Goal: Task Accomplishment & Management: Manage account settings

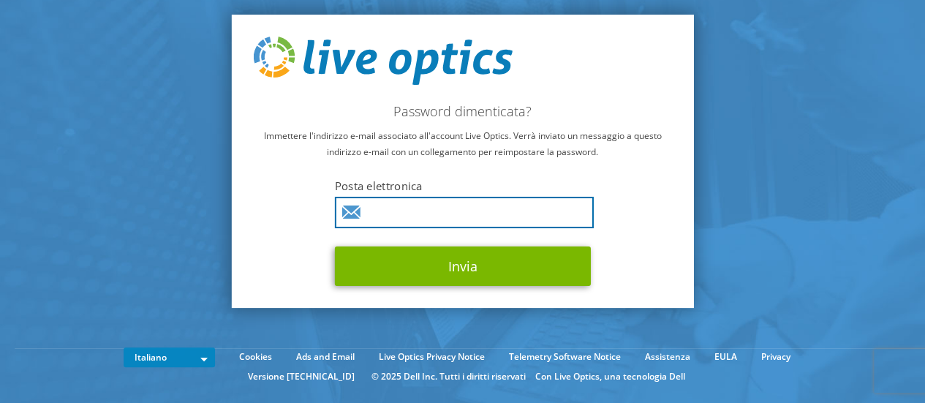
click at [368, 213] on input "text" at bounding box center [464, 212] width 259 height 31
type input "rchialli@ppfeurope.com"
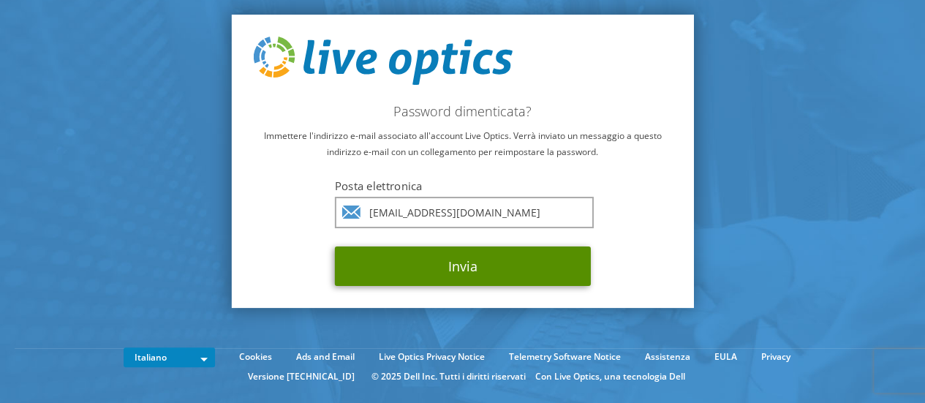
click at [450, 257] on button "Invia" at bounding box center [463, 265] width 256 height 39
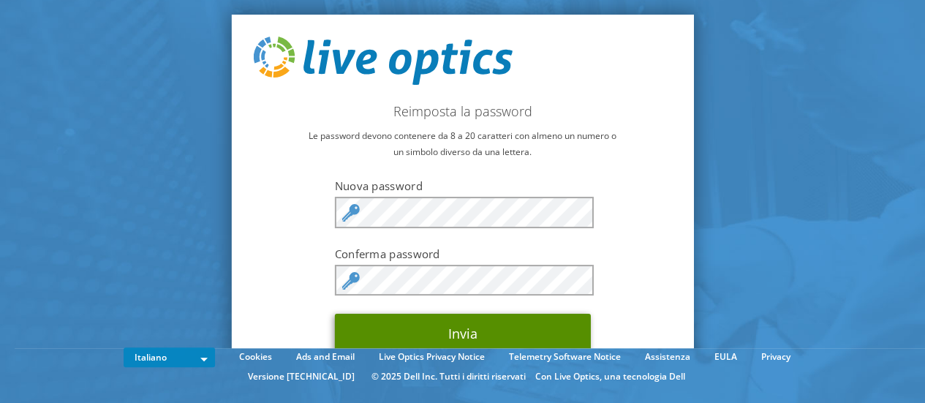
scroll to position [6, 0]
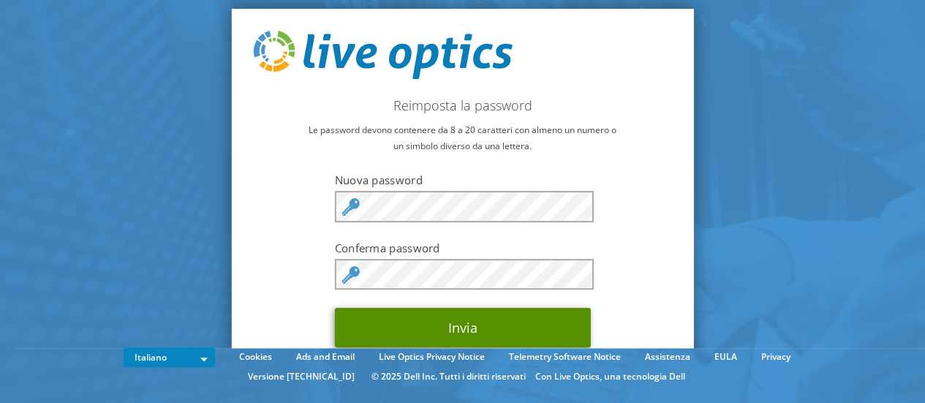
click at [500, 321] on button "Invia" at bounding box center [463, 327] width 256 height 39
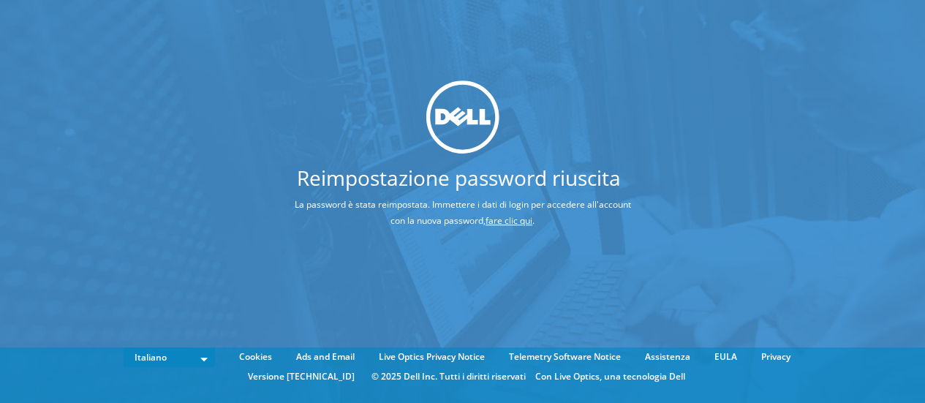
click at [515, 216] on link "fare clic qui" at bounding box center [508, 220] width 47 height 12
